Goal: Task Accomplishment & Management: Manage account settings

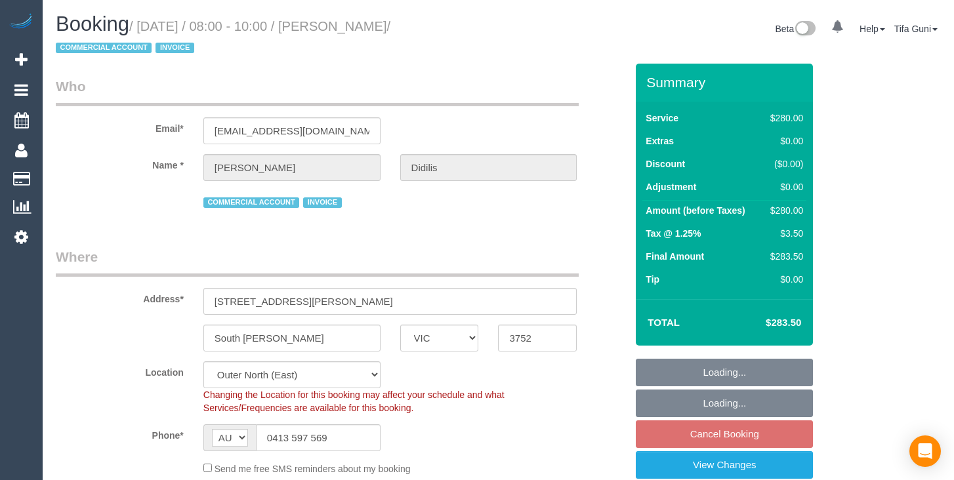
select select "VIC"
select select "object:723"
select select "240"
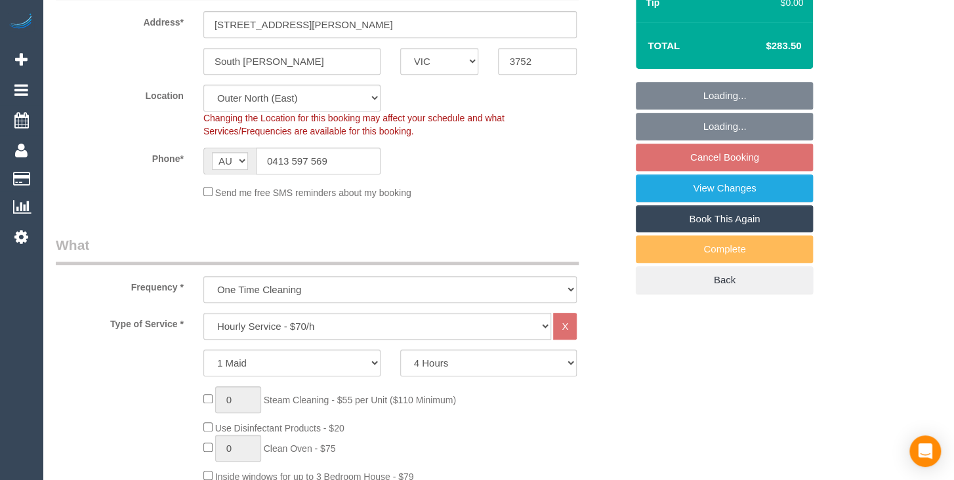
select select "number:27"
select select "number:14"
select select "number:18"
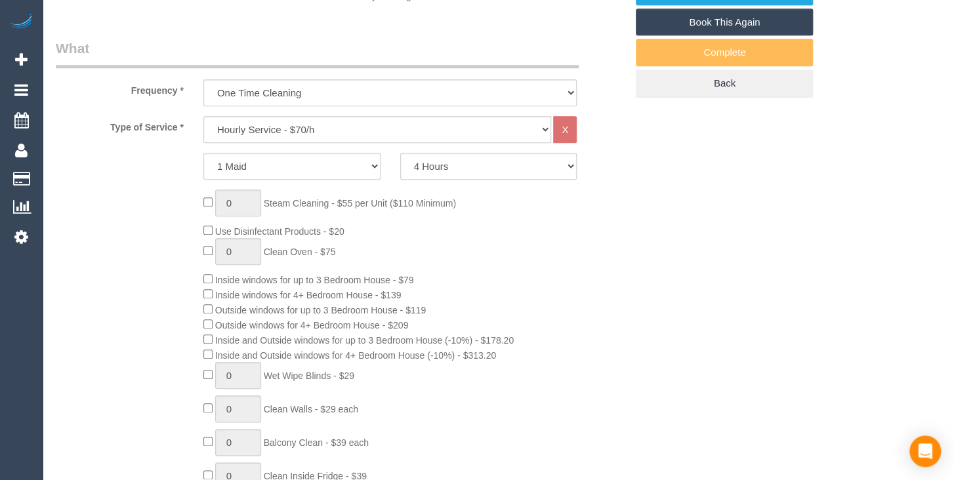
select select "spot2"
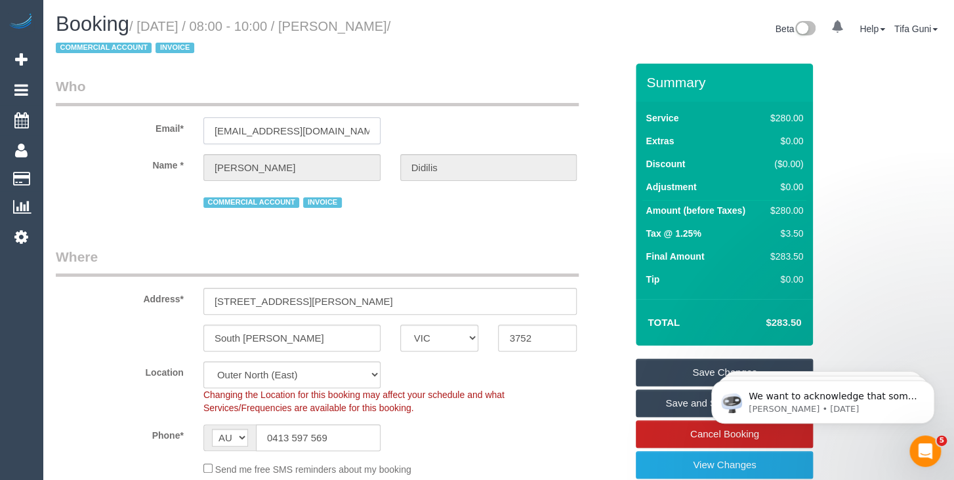
drag, startPoint x: 334, startPoint y: 134, endPoint x: 173, endPoint y: 127, distance: 161.5
click at [173, 127] on div "Email* [EMAIL_ADDRESS][DOMAIN_NAME]" at bounding box center [341, 111] width 590 height 68
drag, startPoint x: 312, startPoint y: 134, endPoint x: 182, endPoint y: 132, distance: 129.9
click at [203, 132] on input "[EMAIL_ADDRESS][DOMAIN_NAME]" at bounding box center [291, 130] width 177 height 27
